Goal: Task Accomplishment & Management: Complete application form

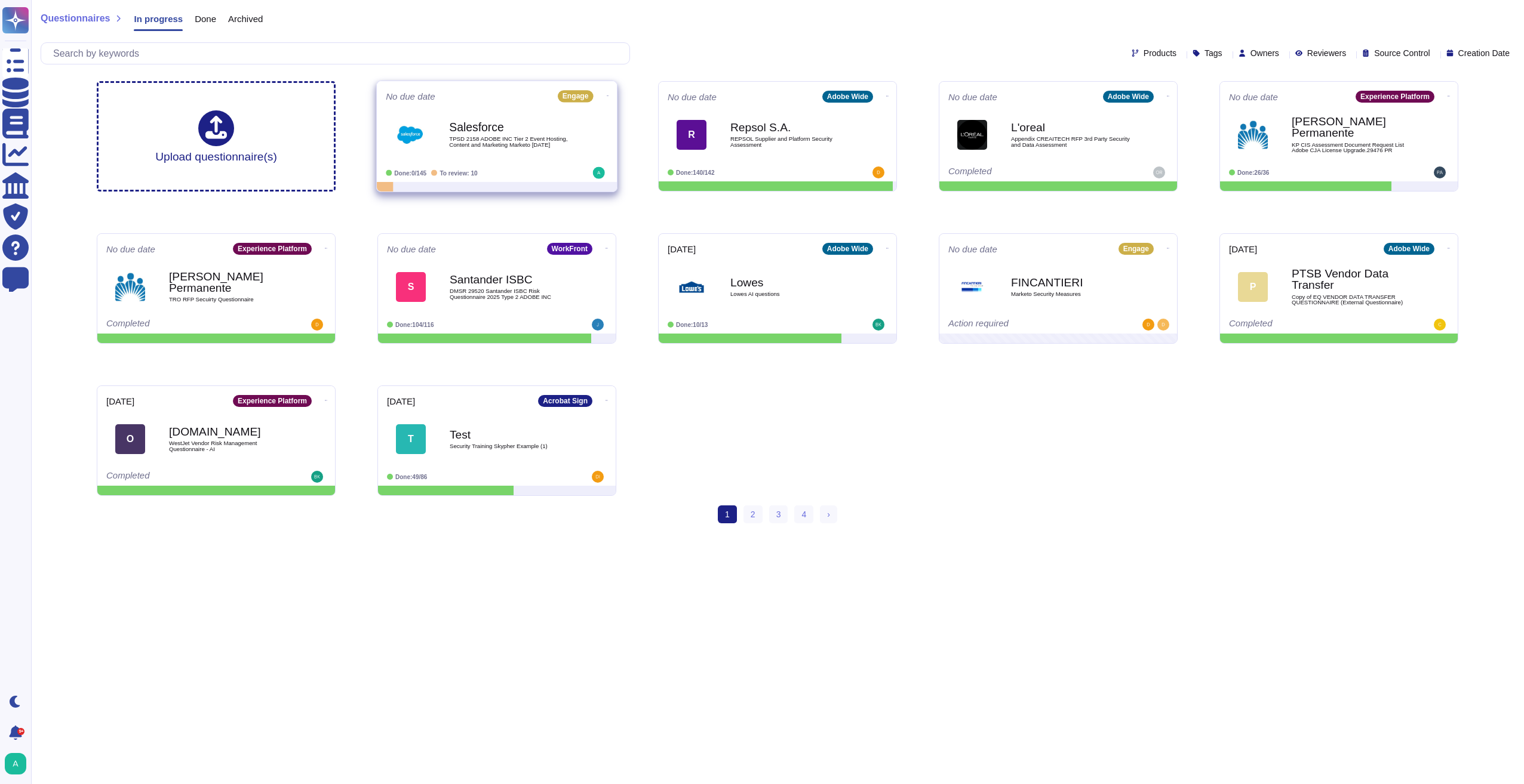
click at [606, 95] on icon at bounding box center [607, 95] width 3 height 1
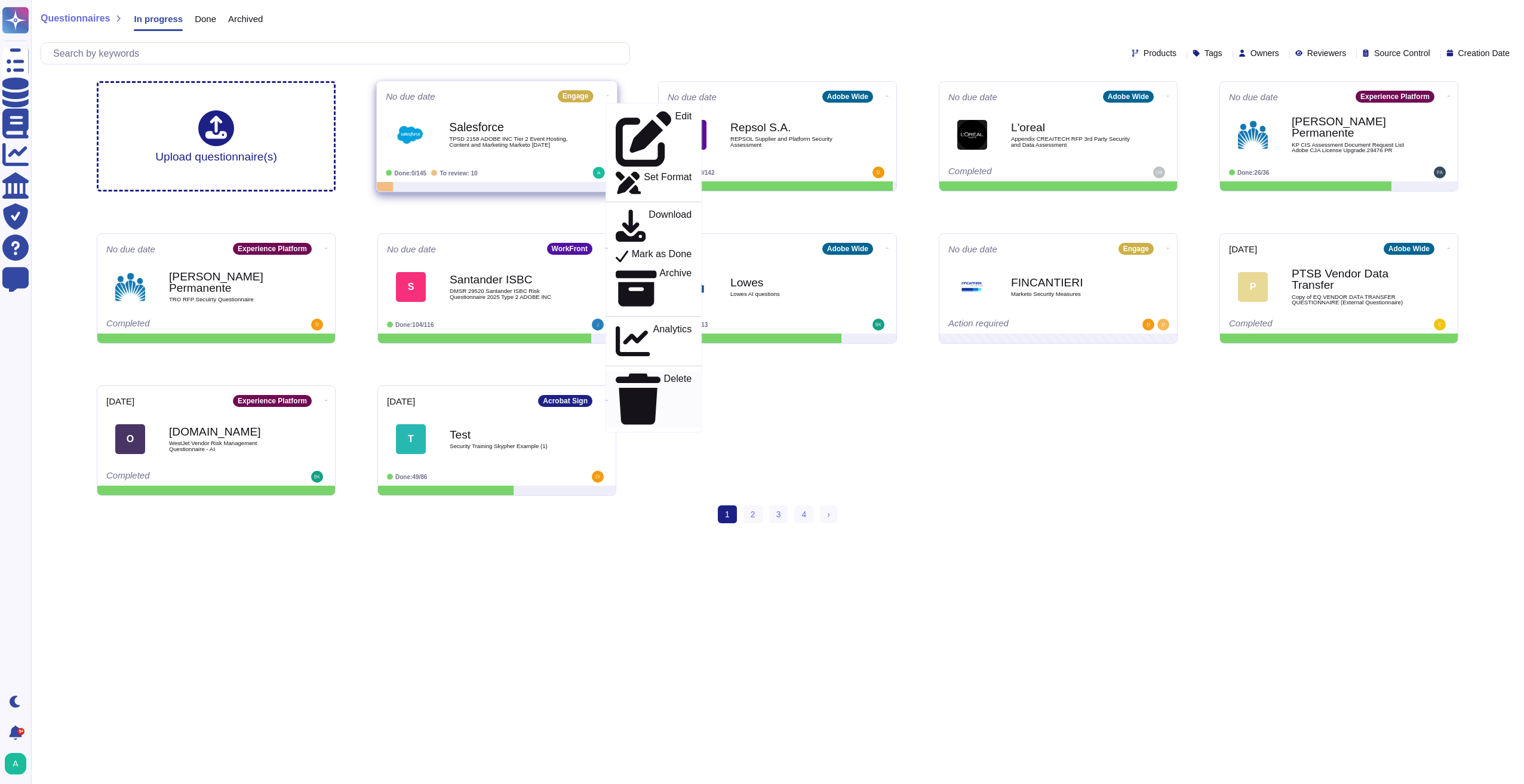
click at [664, 374] on p "Delete" at bounding box center [678, 399] width 28 height 50
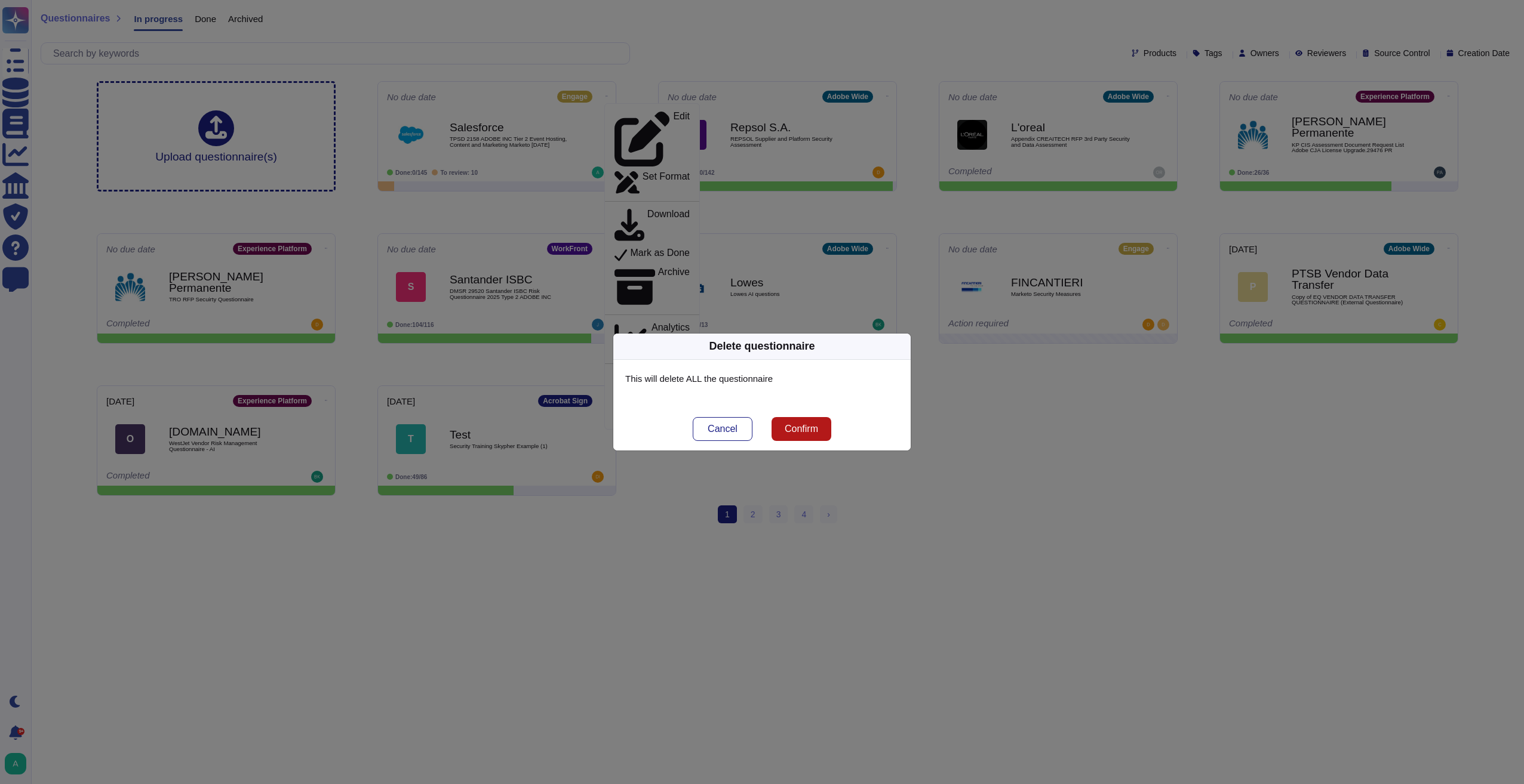
click at [806, 425] on span "Confirm" at bounding box center [801, 429] width 33 height 9
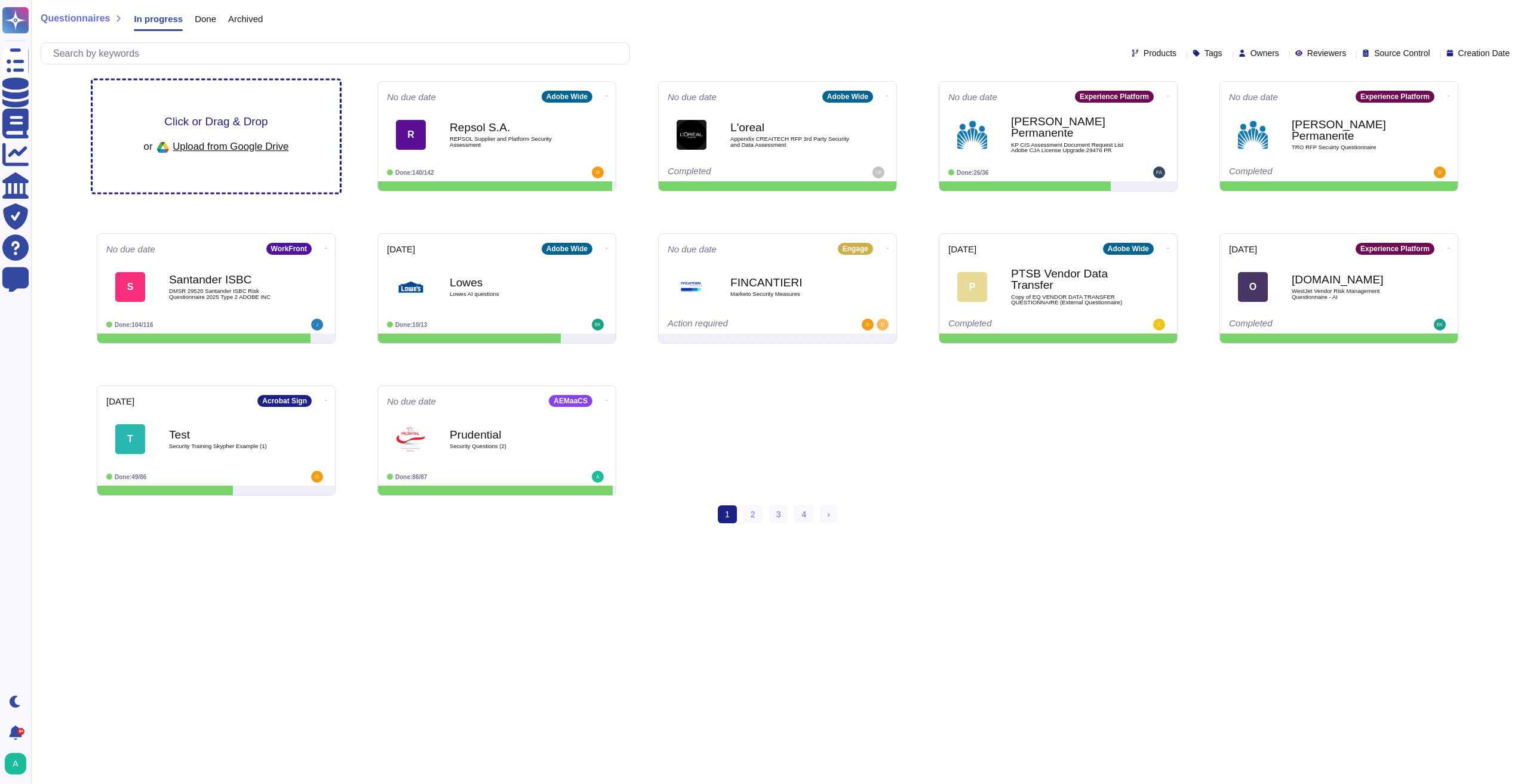
click at [234, 122] on span "Click or Drag & Drop" at bounding box center [216, 121] width 104 height 11
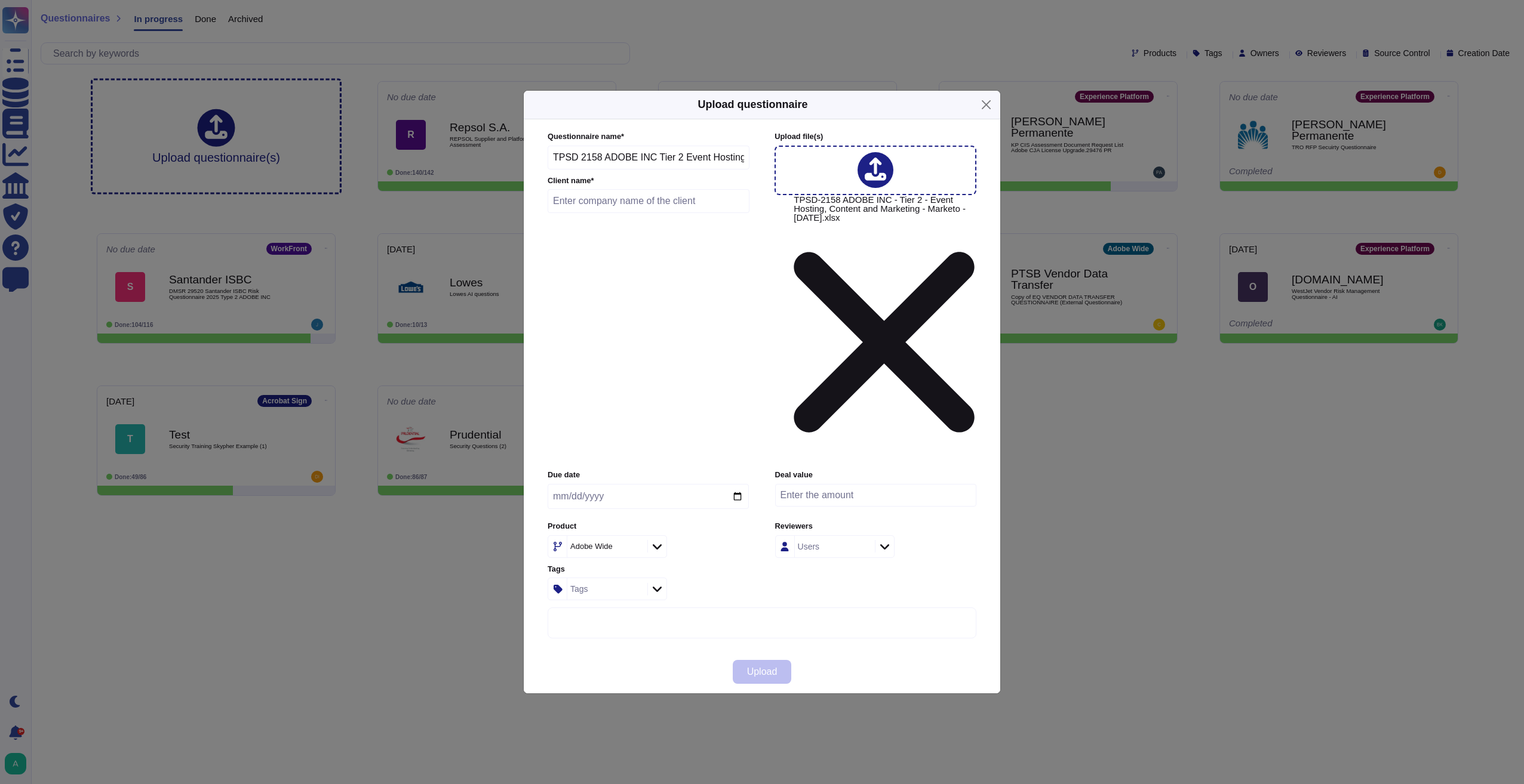
click at [608, 213] on input "text" at bounding box center [649, 201] width 202 height 24
type input "Salesforce"
click at [636, 547] on icon at bounding box center [636, 547] width 0 height 0
click at [656, 541] on icon at bounding box center [657, 547] width 9 height 12
type input "marketo"
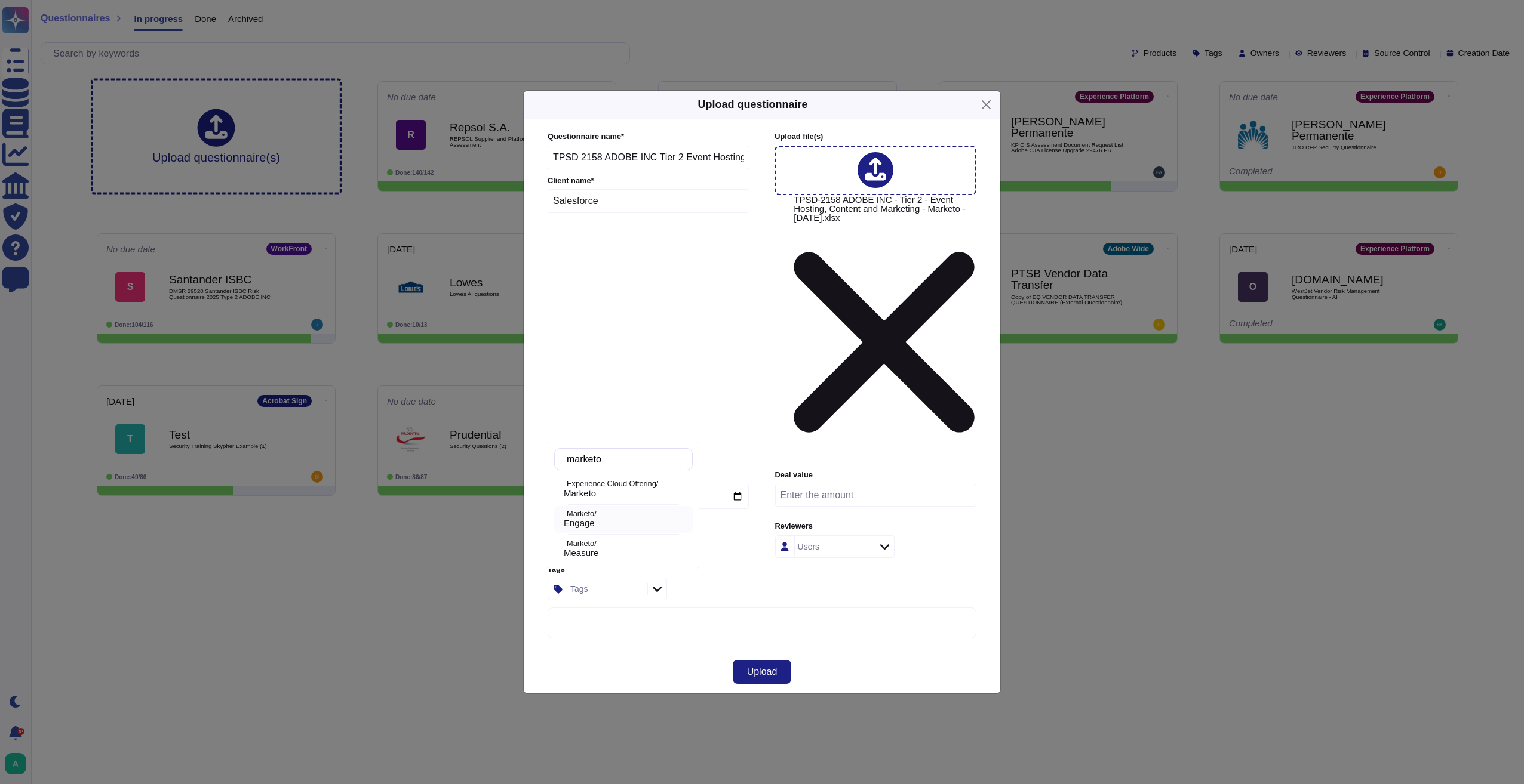
click at [598, 515] on p "Marketo/" at bounding box center [628, 513] width 121 height 7
click at [762, 668] on span "Upload" at bounding box center [762, 672] width 30 height 9
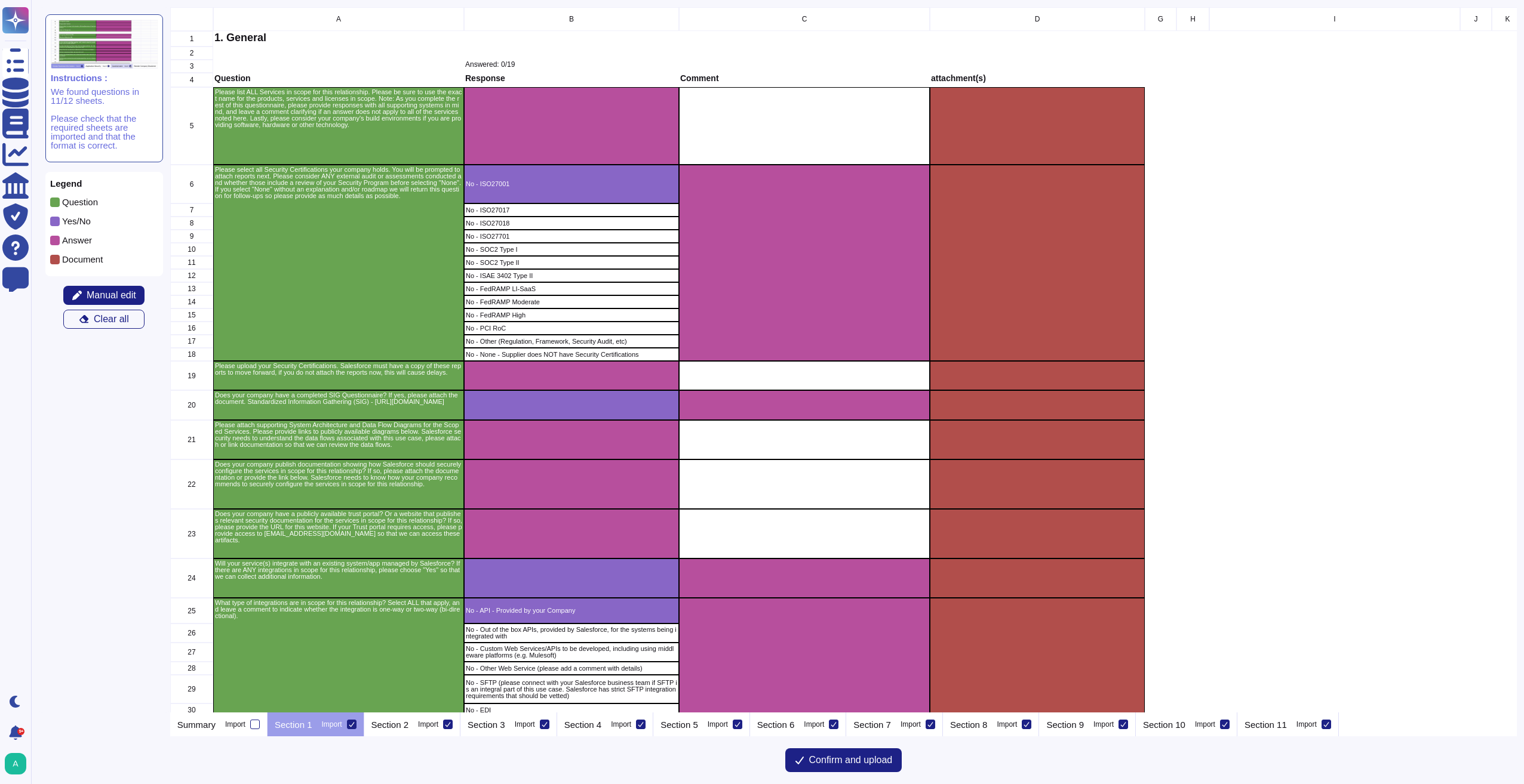
scroll to position [697, 1339]
click at [1279, 725] on p "Section 11" at bounding box center [1265, 725] width 42 height 9
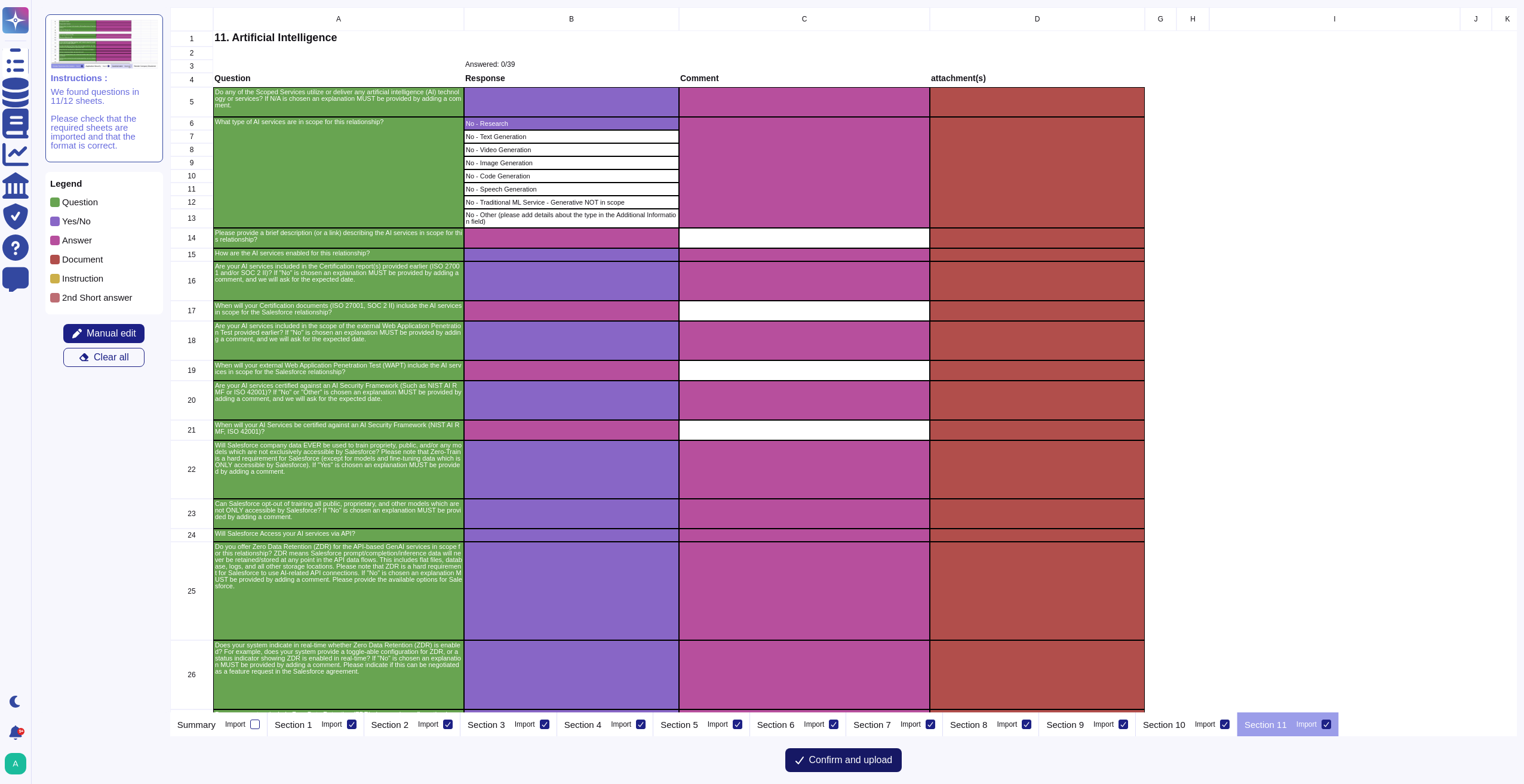
click at [857, 762] on span "Confirm and upload" at bounding box center [851, 760] width 83 height 9
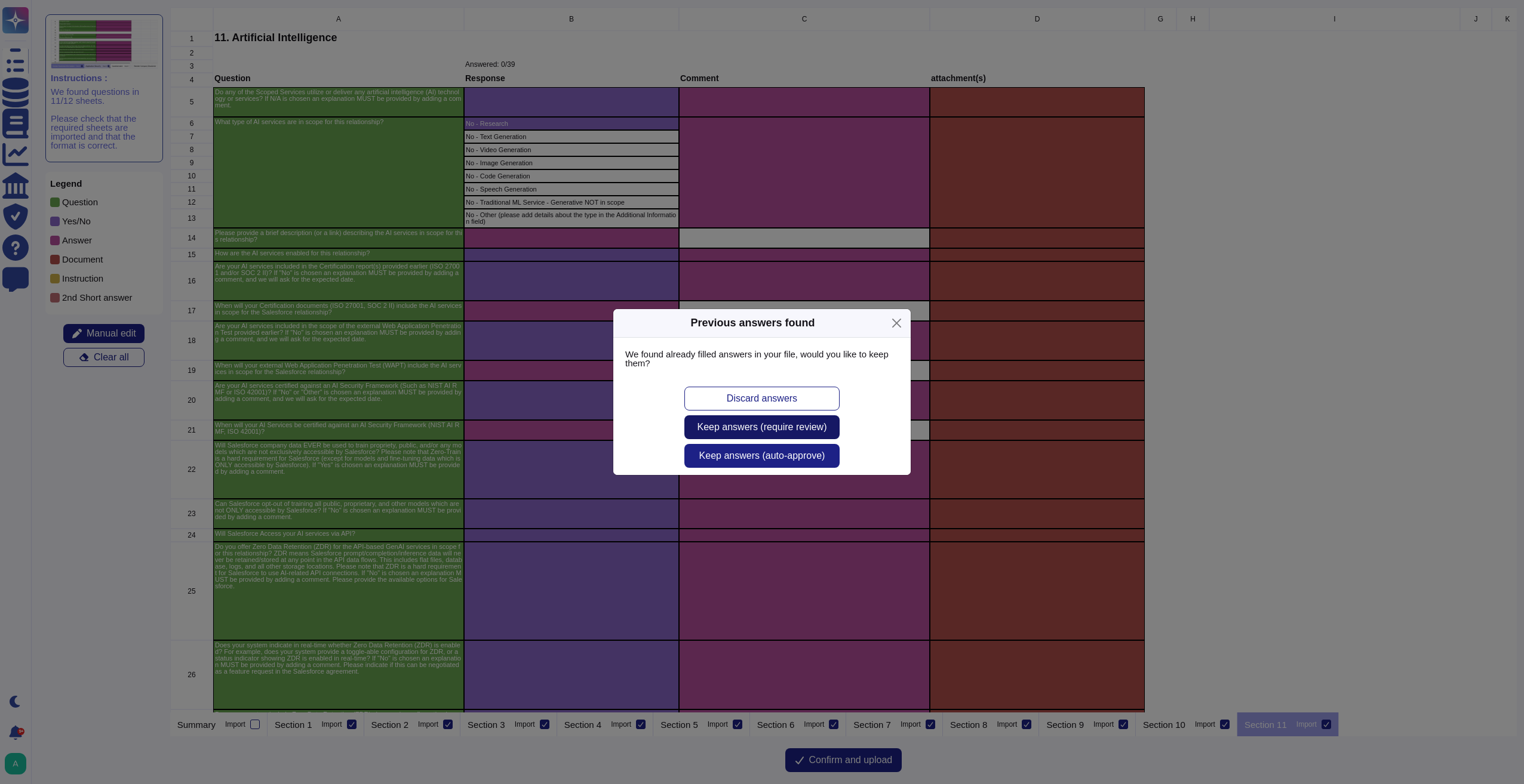
click at [786, 423] on span "Keep answers (require review)" at bounding box center [762, 427] width 129 height 9
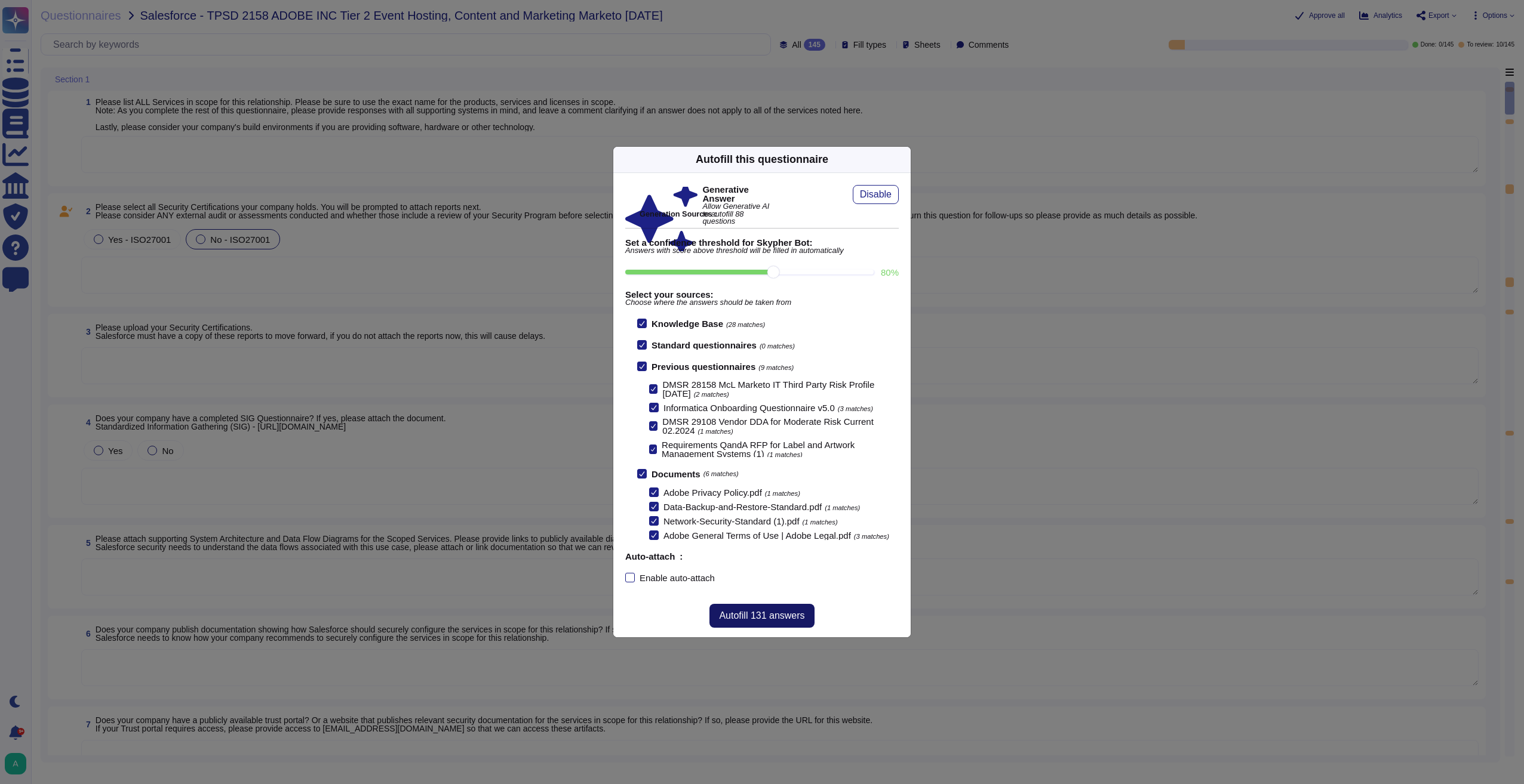
click at [783, 614] on span "Autofill 131 answers" at bounding box center [762, 615] width 85 height 9
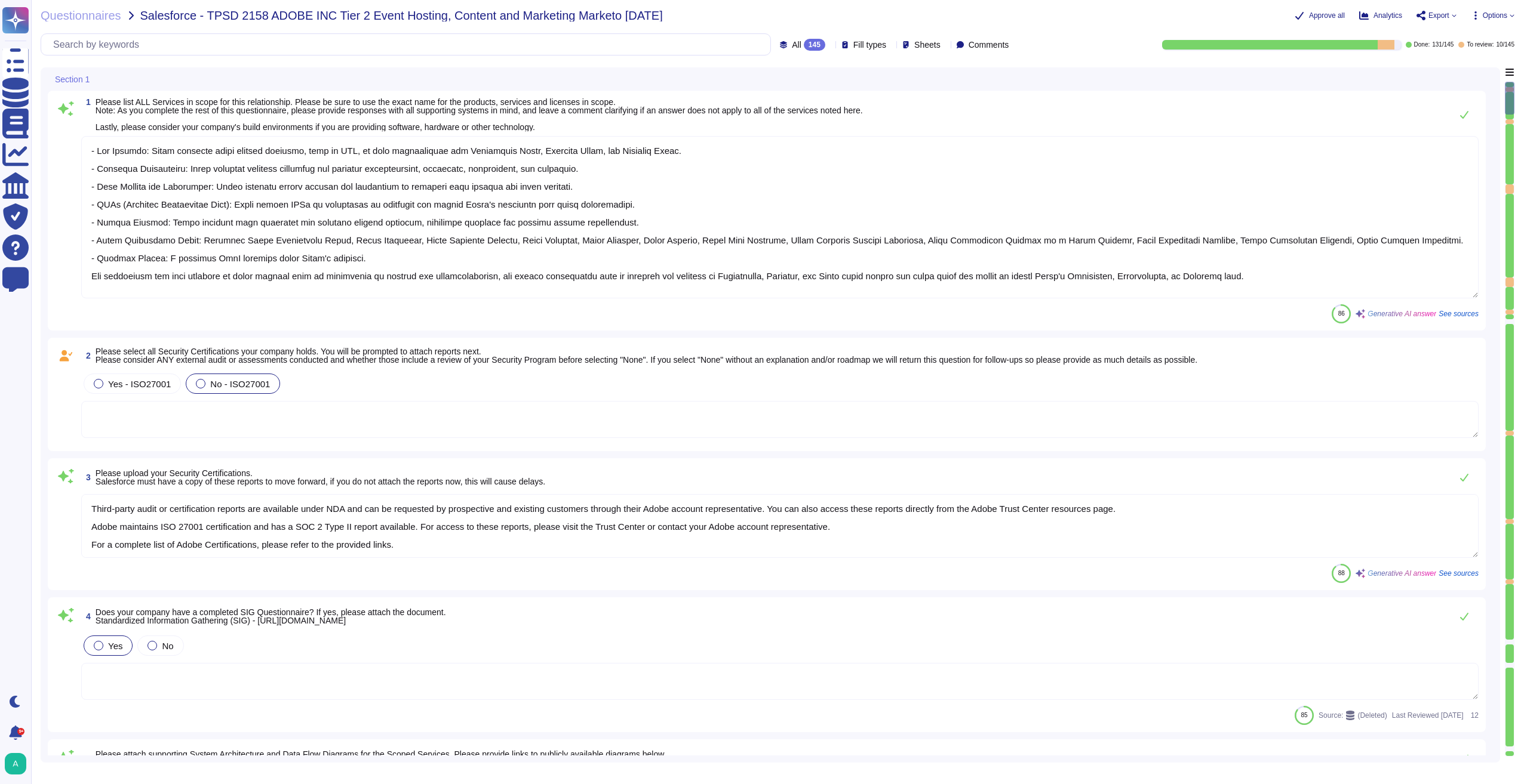
type textarea "- Web Hosting: Adobe utilizes cloud hosting services, such as AWS, to host appl…"
type textarea "Third-party audit or certification reports are available under NDA and can be r…"
type textarea "Adobe's products and services' architecture diagrams are reviewed and updated a…"
type textarea "Adobe publishes public‐facing whitepapers that describe the purpose, design, an…"
type textarea "Yes, our company has a publicly available trust portal. You can access relevant…"
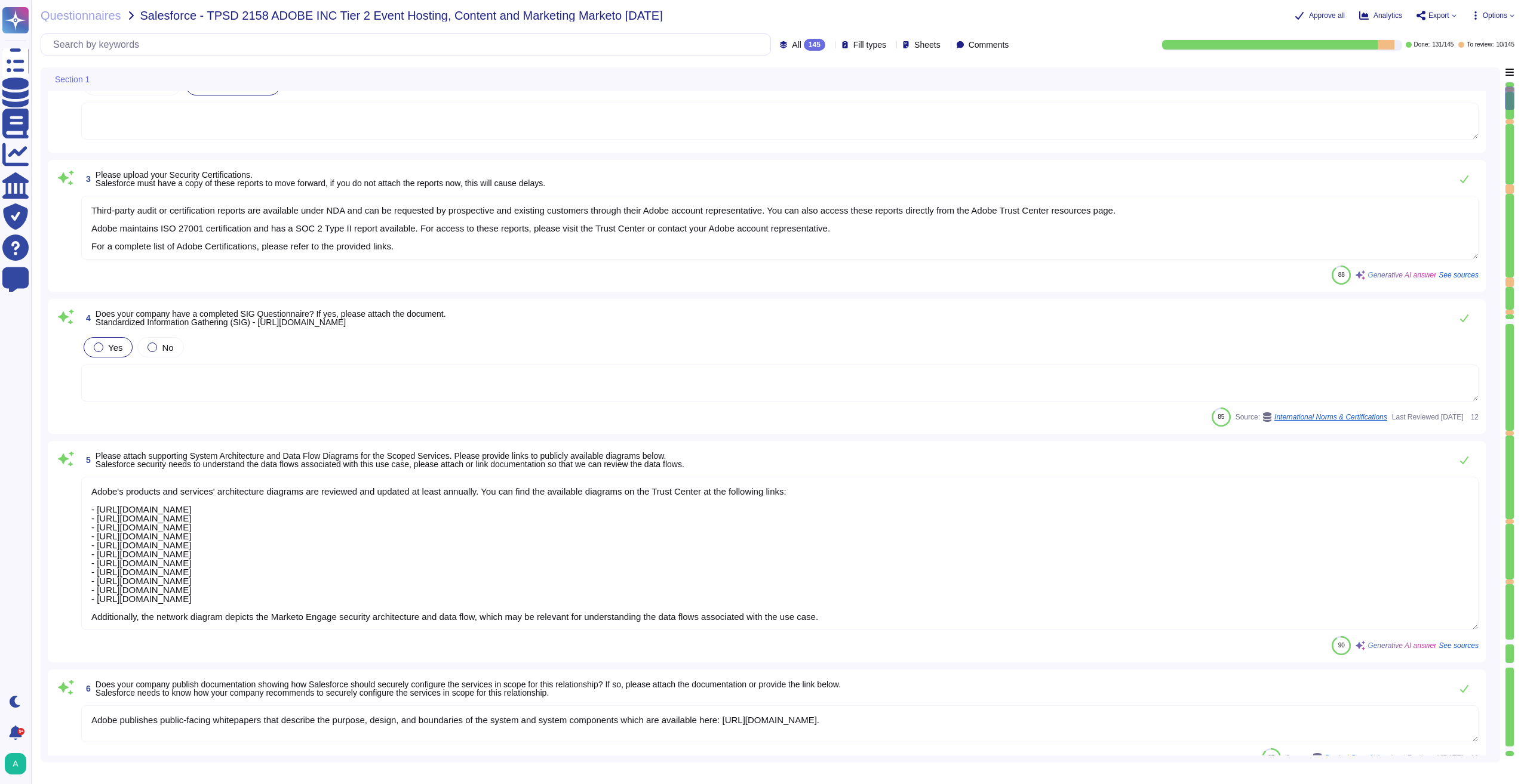
type textarea "Yes, our service supports pre-built native and third-party integrations, includ…"
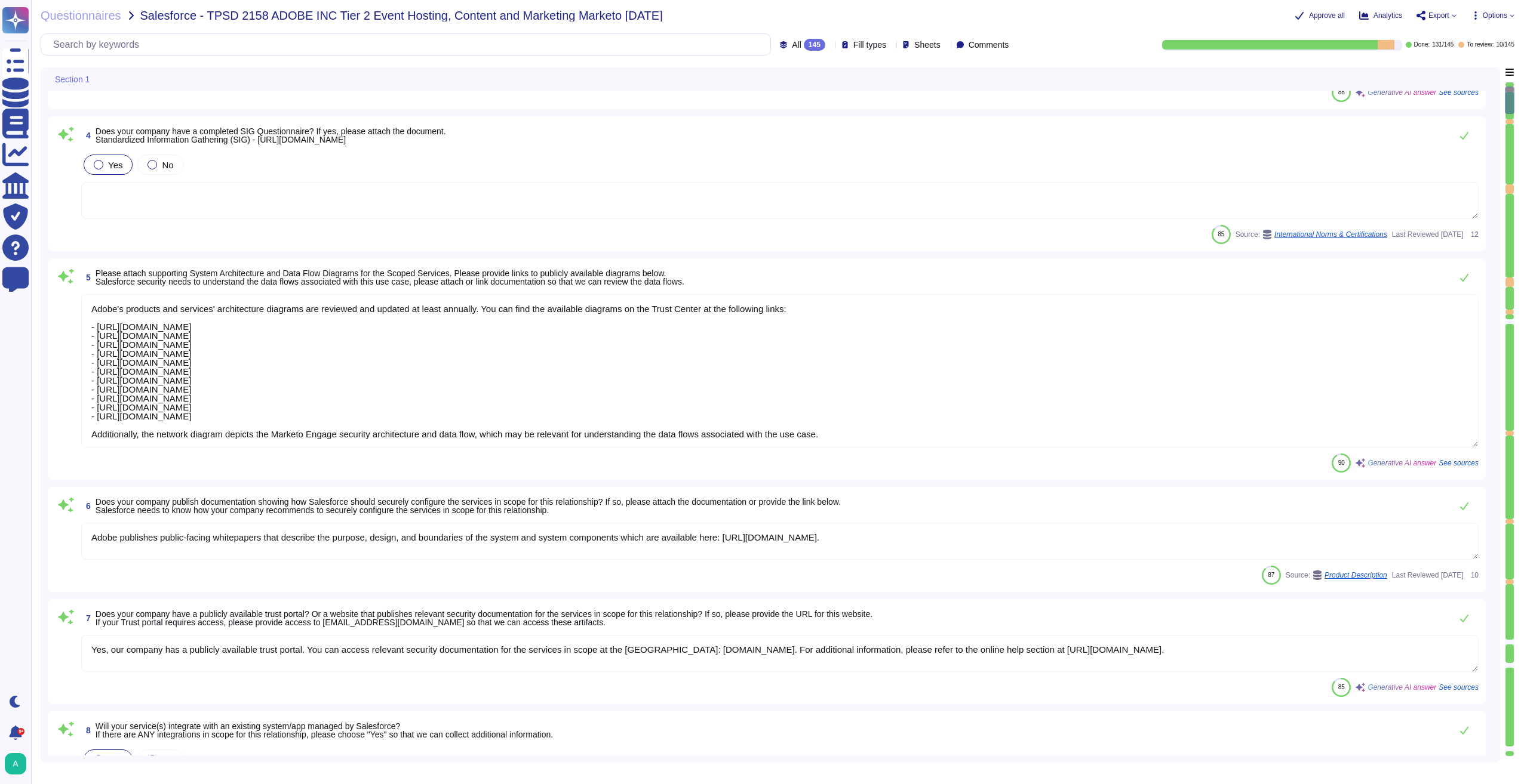
type textarea "Adobe offers several APIs to its clients, enabling them to integrate Adobe serv…"
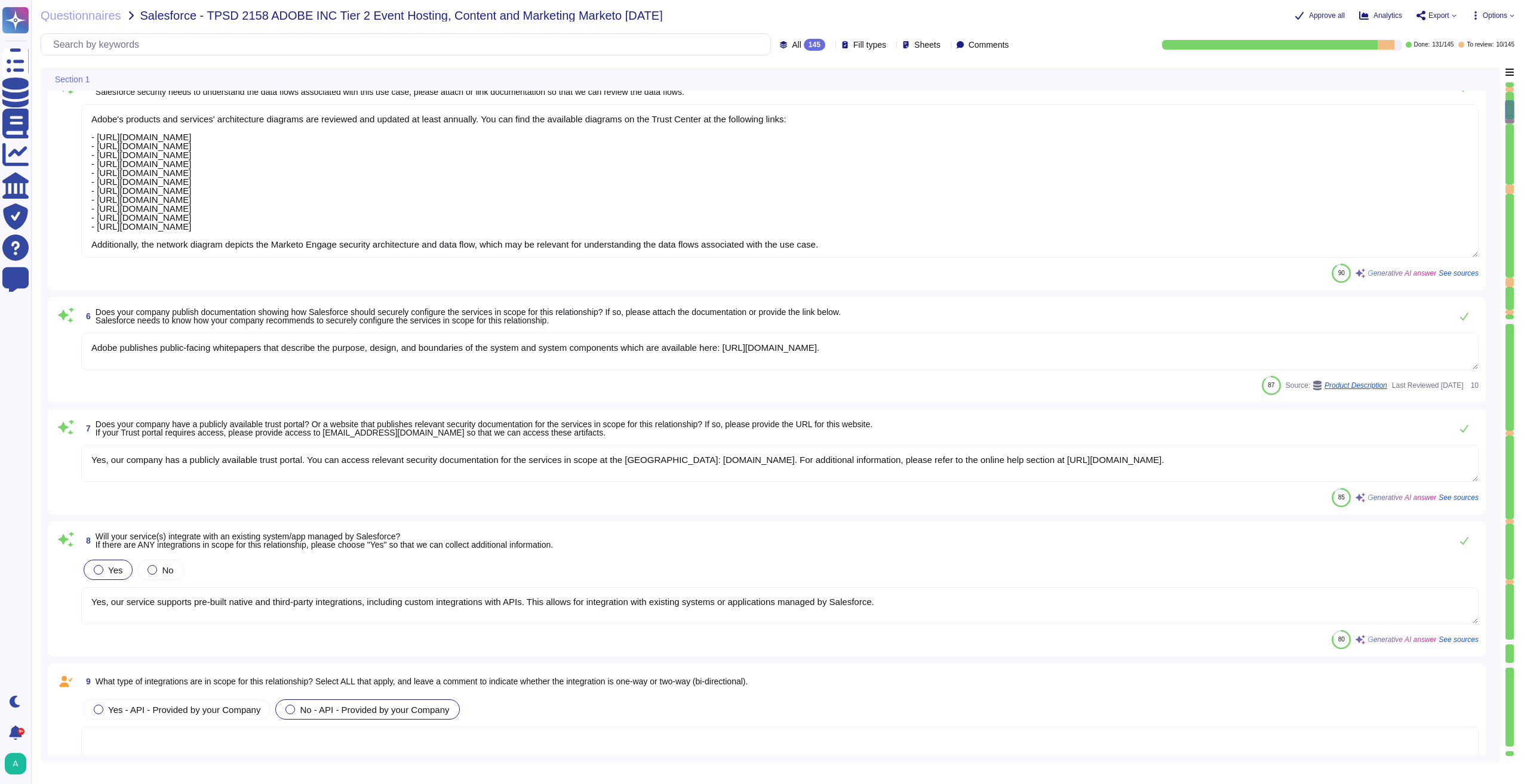
type textarea "Please see the list of useful links: Analytics 2.0 APIs: [URL][DOMAIN_NAME] Aut…"
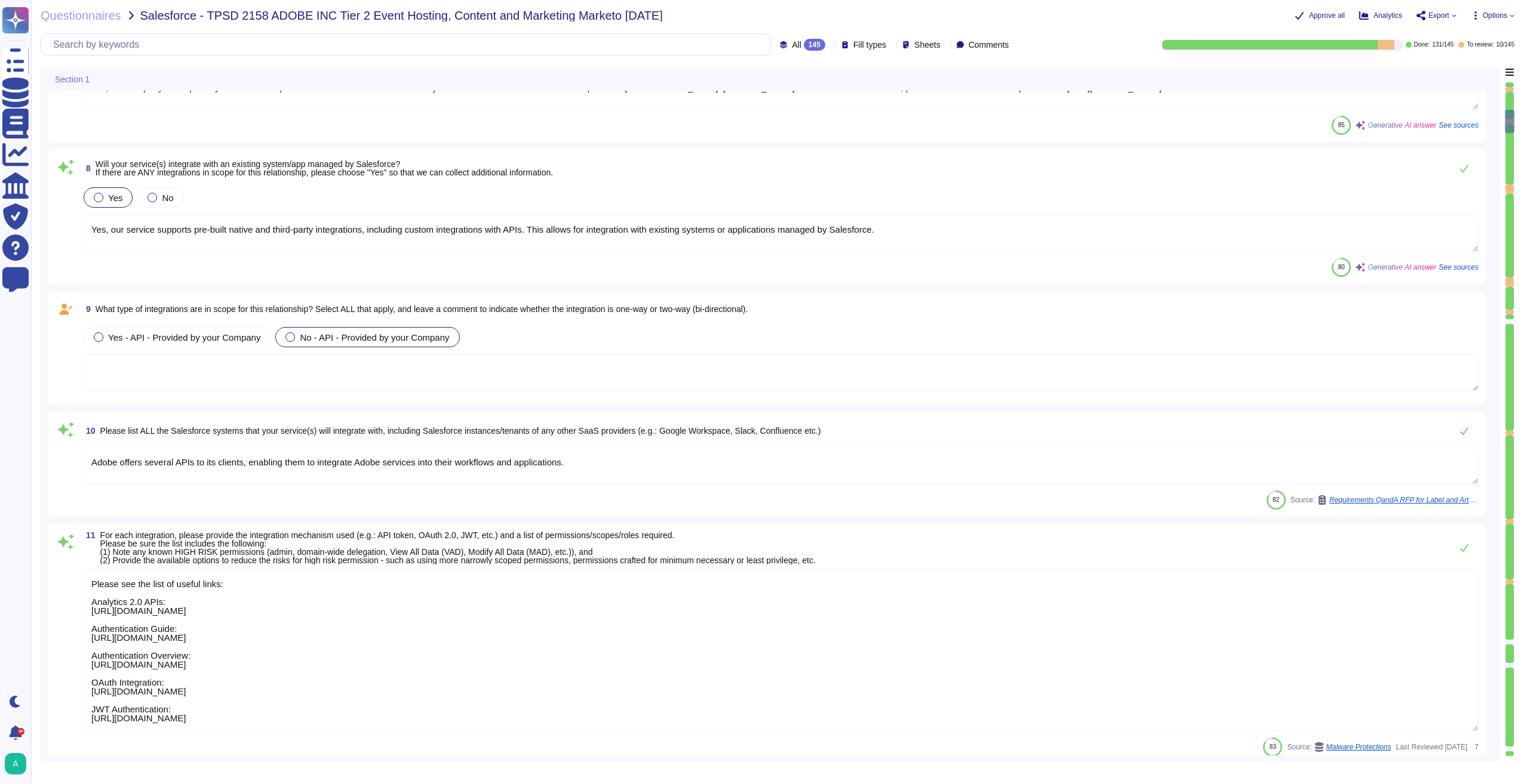
type textarea "The URL is unique per setup."
type textarea "Yes, we may use sub-processors to help deliver products and services. The prima…"
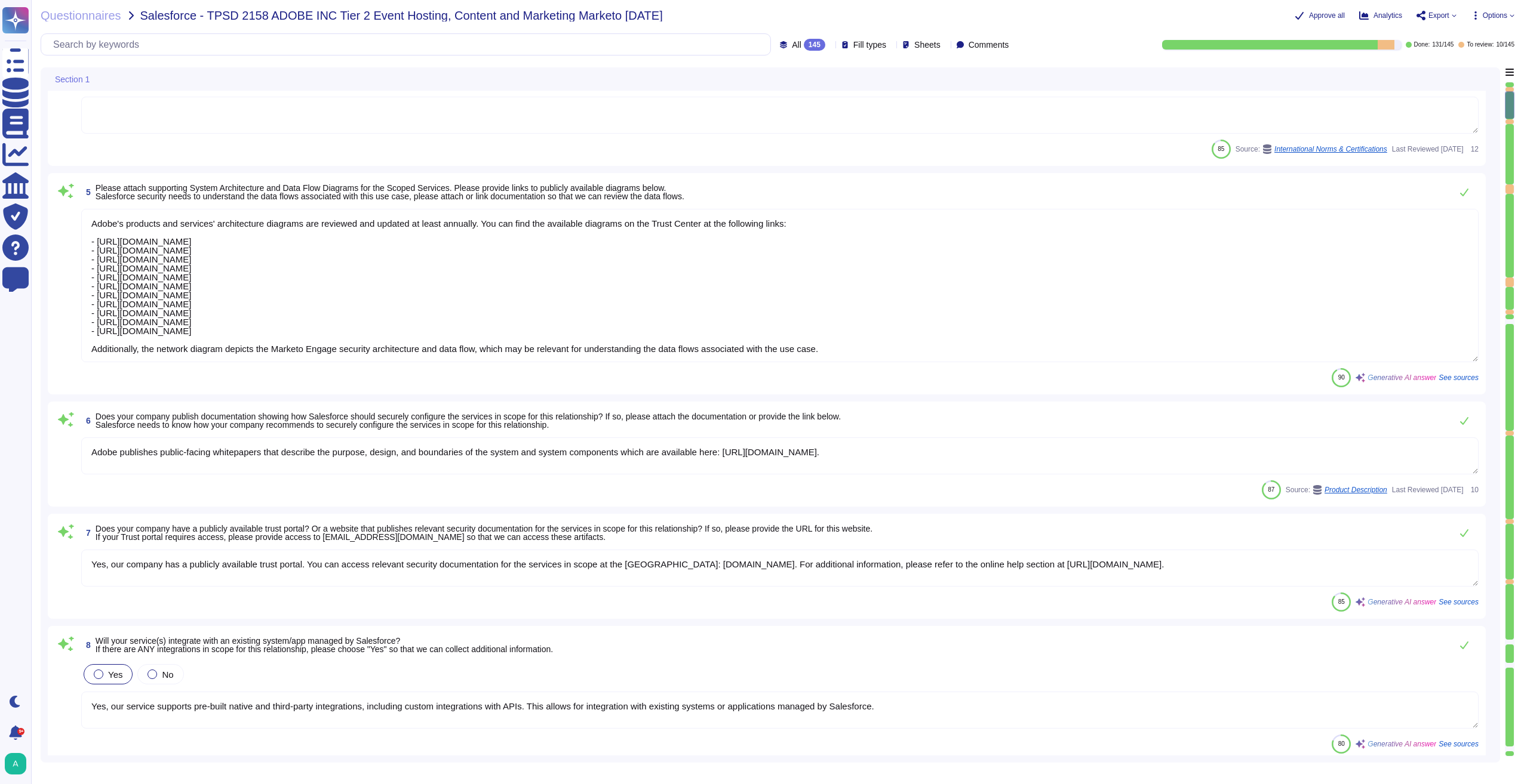
type textarea "- Web Hosting: Adobe utilizes cloud hosting services, such as AWS, to host appl…"
type textarea "Third-party audit or certification reports are available under NDA and can be r…"
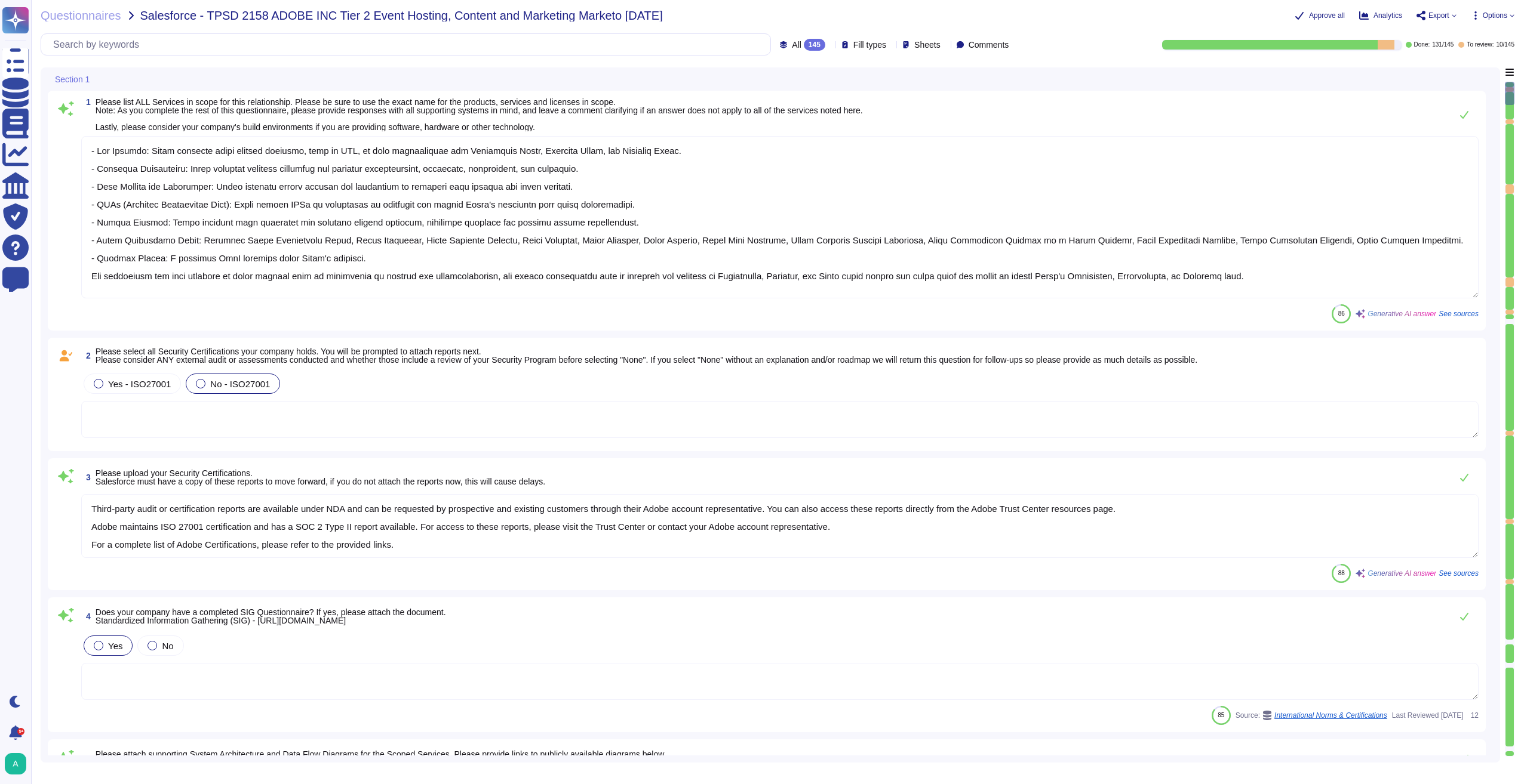
click at [830, 45] on icon at bounding box center [830, 45] width 0 height 0
click at [801, 109] on div "To do 4" at bounding box center [813, 105] width 96 height 13
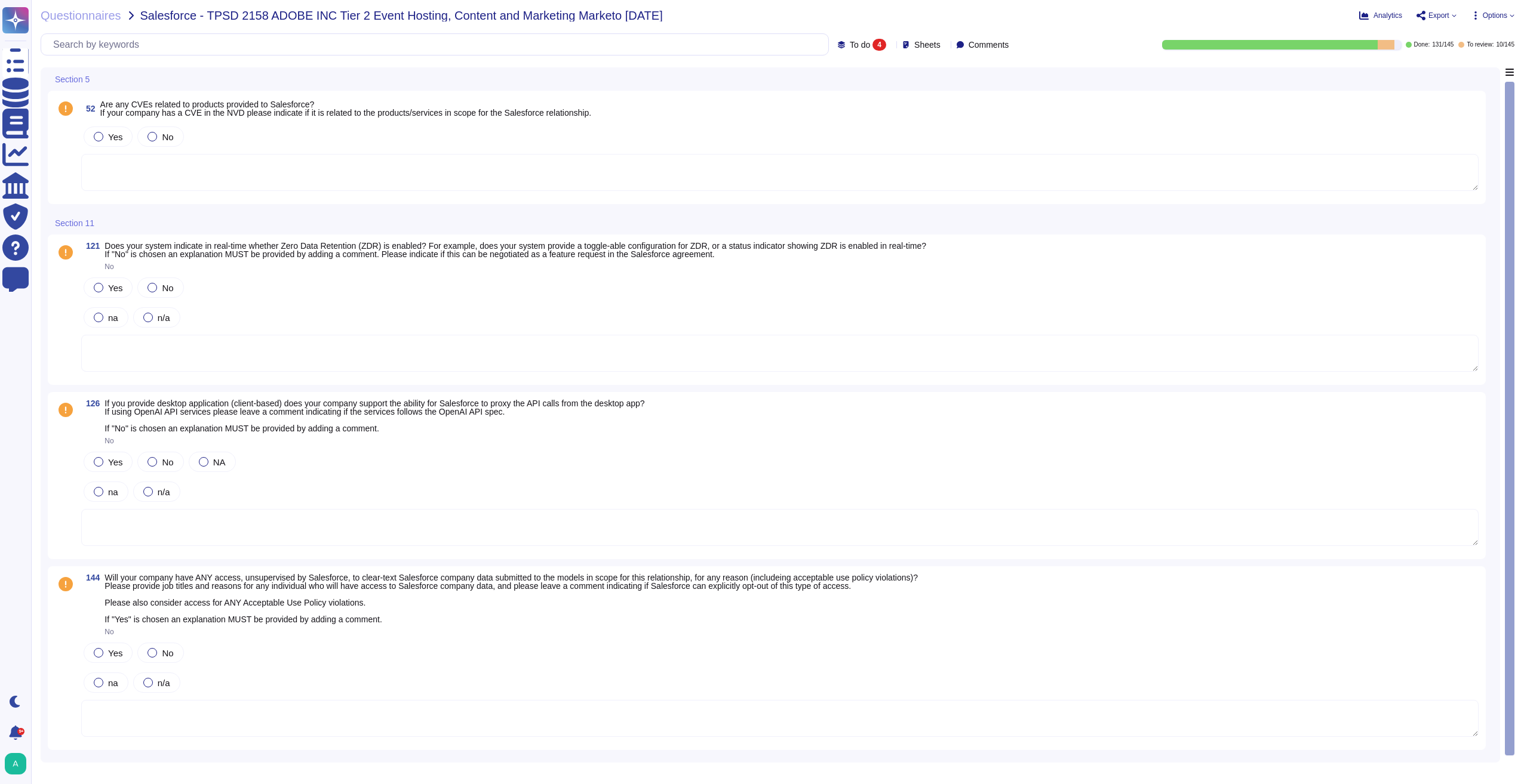
click at [891, 141] on icon at bounding box center [1025, 217] width 268 height 153
click at [853, 138] on span "To review" at bounding box center [847, 135] width 38 height 11
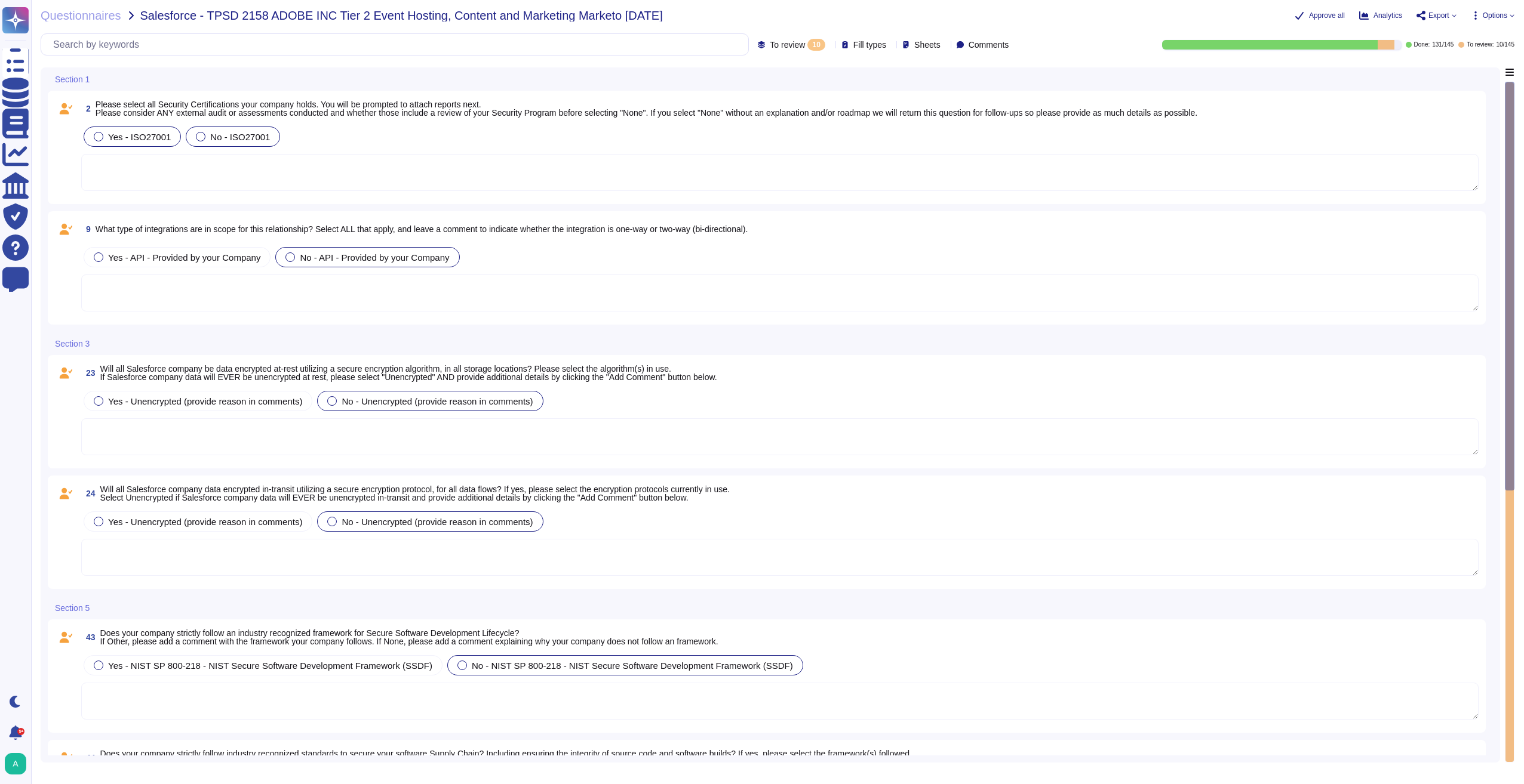
click at [92, 137] on div "Yes - ISO27001" at bounding box center [132, 137] width 97 height 20
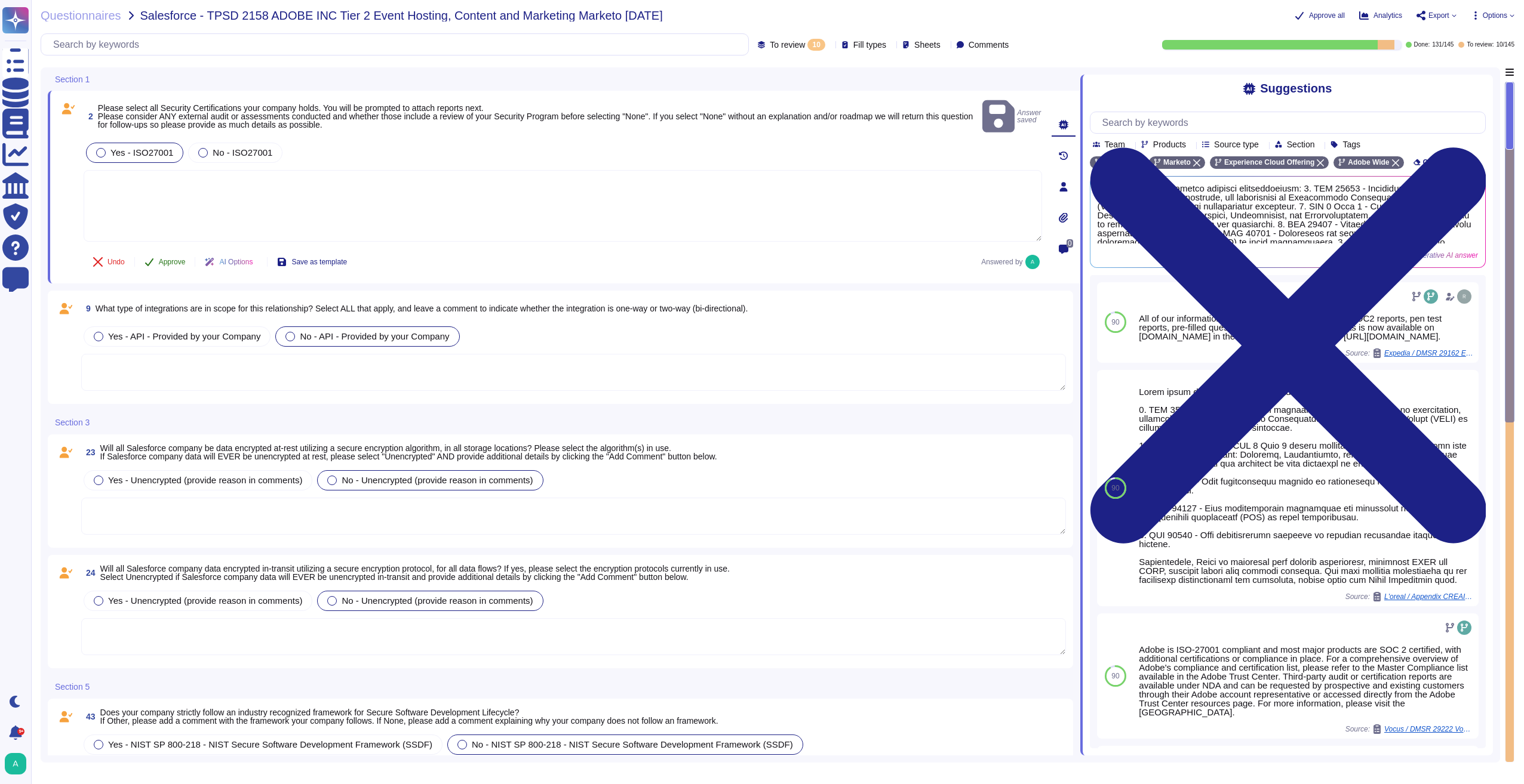
click at [164, 259] on span "Approve" at bounding box center [172, 262] width 27 height 7
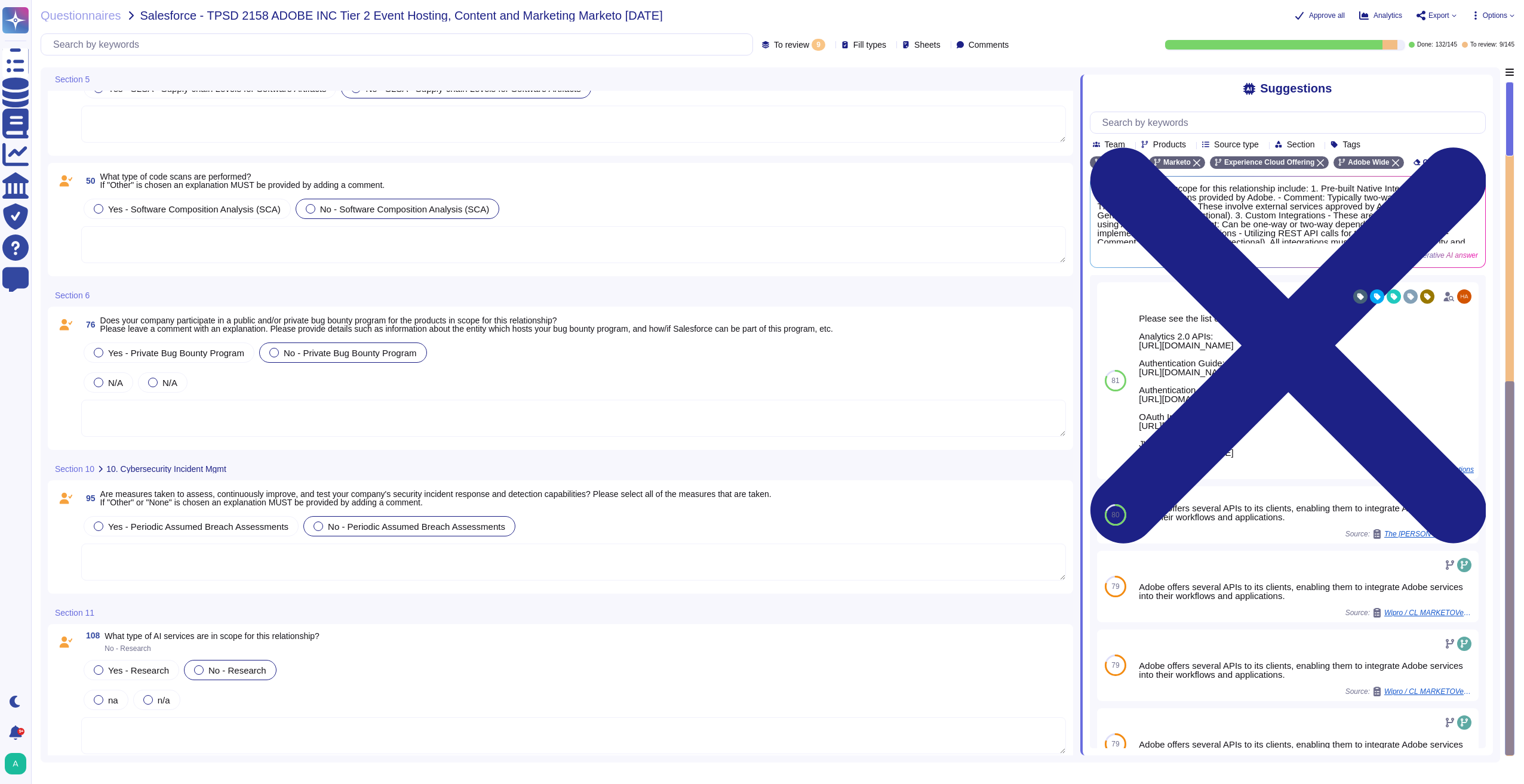
scroll to position [631, 0]
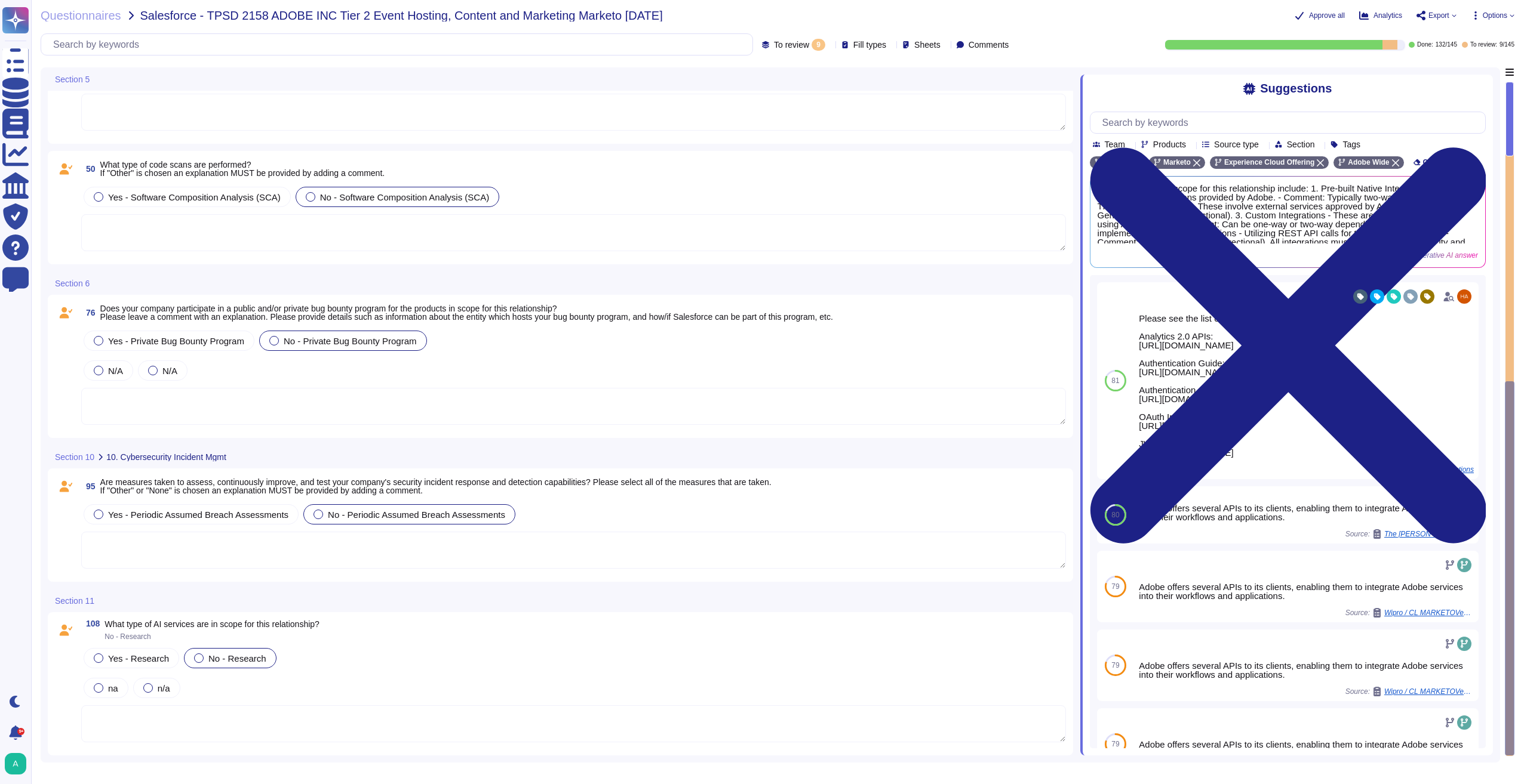
click at [1451, 18] on span "Export" at bounding box center [1437, 16] width 40 height 9
click at [1460, 72] on p "Download" at bounding box center [1481, 89] width 42 height 33
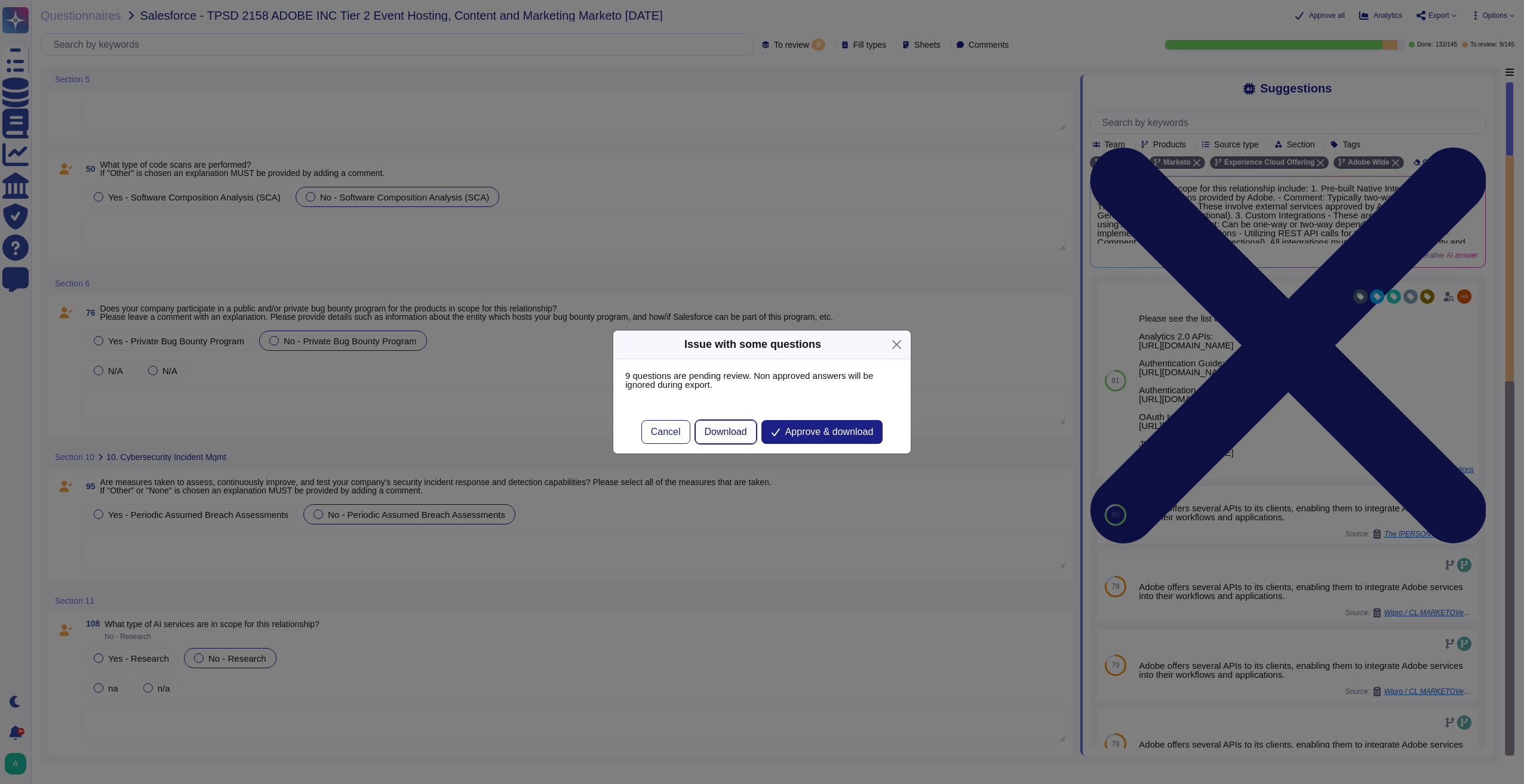
click at [726, 435] on span "Download" at bounding box center [726, 432] width 42 height 9
